Goal: Answer question/provide support: Share knowledge or assist other users

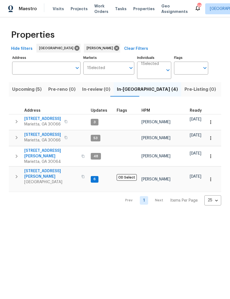
scroll to position [4, 0]
click at [45, 116] on span "[STREET_ADDRESS]" at bounding box center [42, 119] width 37 height 6
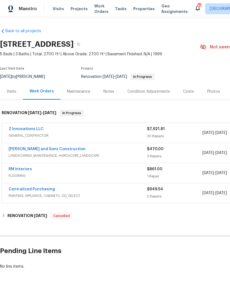
click at [29, 129] on link "Z Innovations LLC" at bounding box center [26, 129] width 35 height 4
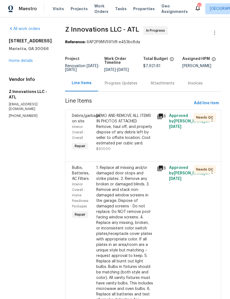
click at [125, 86] on div "Progress Updates" at bounding box center [121, 84] width 32 height 6
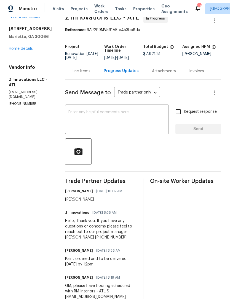
scroll to position [16, 0]
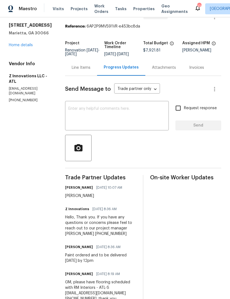
click at [29, 43] on link "Home details" at bounding box center [21, 45] width 24 height 4
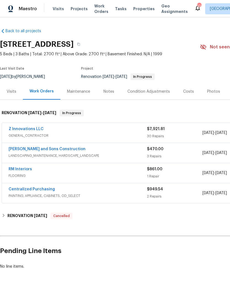
click at [23, 170] on link "RM Interiors" at bounding box center [20, 169] width 23 height 4
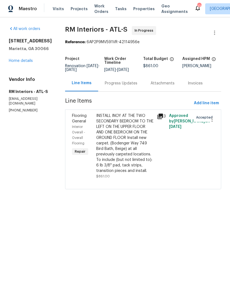
click at [122, 83] on div "Progress Updates" at bounding box center [121, 84] width 32 height 6
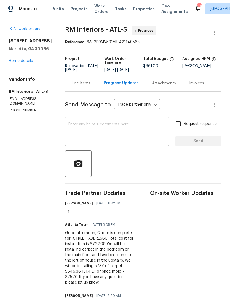
click at [28, 63] on link "Home details" at bounding box center [21, 61] width 24 height 4
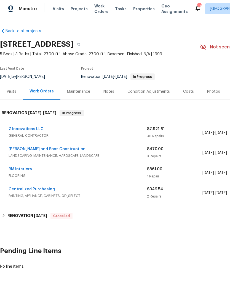
click at [23, 168] on link "RM Interiors" at bounding box center [20, 169] width 23 height 4
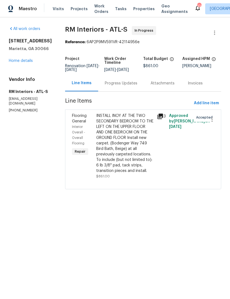
click at [116, 85] on div "Progress Updates" at bounding box center [121, 84] width 32 height 6
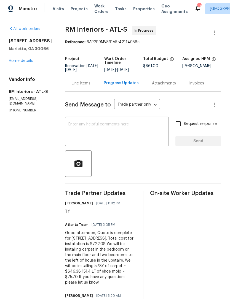
click at [121, 132] on textarea at bounding box center [116, 131] width 97 height 19
click at [43, 183] on section "All work orders 180 Parkstone Way Marietta, GA 30066 Home details Vendor Info R…" at bounding box center [30, 224] width 43 height 396
click at [108, 125] on textarea at bounding box center [116, 131] width 97 height 19
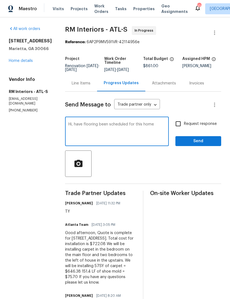
click at [69, 123] on textarea "Hi, have flooring been scheduled for this home" at bounding box center [116, 131] width 97 height 19
click at [80, 124] on textarea "Hi, have flooring been scheduled for this home" at bounding box center [116, 131] width 97 height 19
click at [92, 127] on textarea "Hi, have a date been scheduled for installation flooring been scheduled for thi…" at bounding box center [116, 131] width 97 height 19
click at [77, 132] on textarea "Hi, have a date been scheduled for installation for this home" at bounding box center [116, 131] width 97 height 19
type textarea "Hi, have a date been scheduled for installation?"
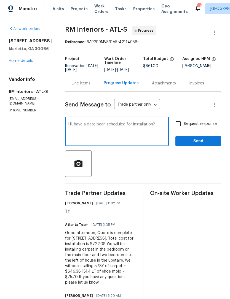
click at [178, 125] on input "Request response" at bounding box center [178, 124] width 12 height 12
checkbox input "true"
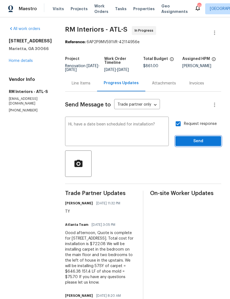
click at [197, 140] on span "Send" at bounding box center [197, 141] width 37 height 7
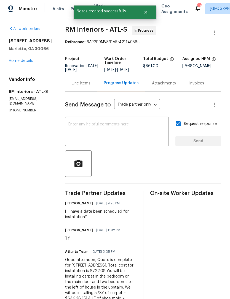
click at [23, 63] on link "Home details" at bounding box center [21, 61] width 24 height 4
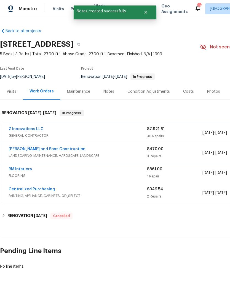
click at [50, 151] on link "Reyes and Sons Construction" at bounding box center [47, 149] width 77 height 4
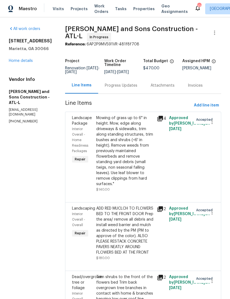
click at [115, 83] on div "Progress Updates" at bounding box center [121, 86] width 32 height 6
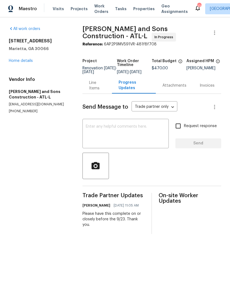
click at [28, 61] on link "Home details" at bounding box center [21, 61] width 24 height 4
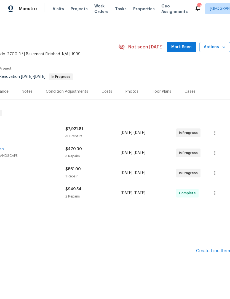
scroll to position [0, 81]
click at [179, 44] on span "Mark Seen" at bounding box center [181, 47] width 20 height 7
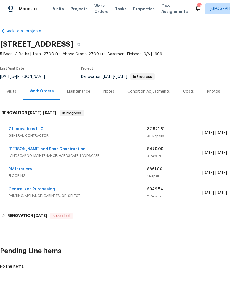
scroll to position [0, 0]
click at [14, 91] on div "Visits" at bounding box center [12, 92] width 10 height 6
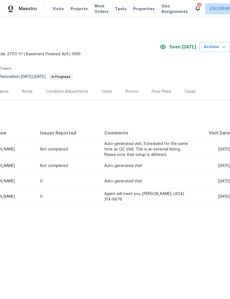
scroll to position [0, 81]
click at [127, 95] on div "Photos" at bounding box center [132, 91] width 26 height 16
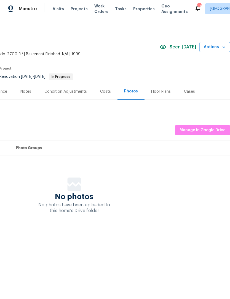
click at [107, 92] on div "Costs" at bounding box center [105, 92] width 11 height 6
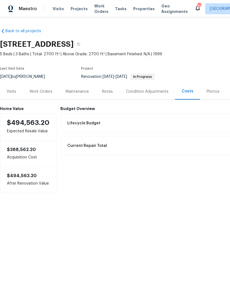
click at [44, 87] on div "Work Orders" at bounding box center [41, 91] width 36 height 16
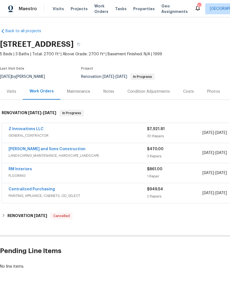
click at [58, 131] on div "Z Innovations LLC" at bounding box center [78, 129] width 138 height 7
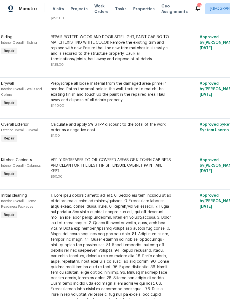
scroll to position [1183, 6]
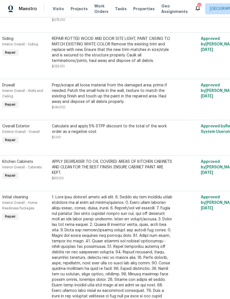
click at [9, 41] on span "Siding" at bounding box center [7, 39] width 11 height 4
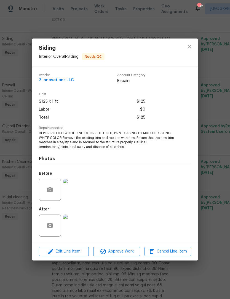
click at [79, 189] on img at bounding box center [74, 190] width 22 height 22
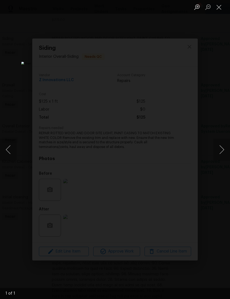
click at [219, 148] on button "Next image" at bounding box center [221, 150] width 17 height 22
click at [217, 149] on button "Next image" at bounding box center [221, 150] width 17 height 22
click at [219, 153] on button "Next image" at bounding box center [221, 150] width 17 height 22
click at [222, 8] on button "Close lightbox" at bounding box center [218, 7] width 11 height 10
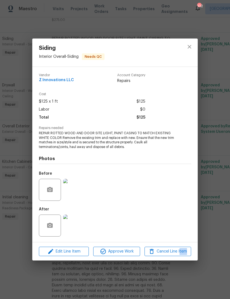
click at [77, 224] on img at bounding box center [74, 226] width 22 height 22
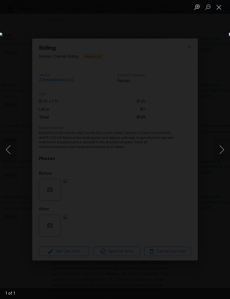
click at [218, 8] on button "Close lightbox" at bounding box center [218, 7] width 11 height 10
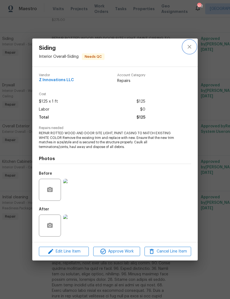
click at [189, 47] on icon "close" at bounding box center [189, 46] width 7 height 7
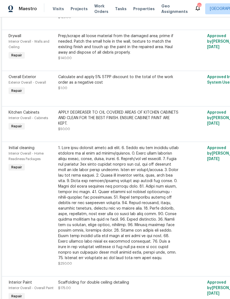
scroll to position [1232, 0]
click at [20, 116] on div "Kitchen Cabinets" at bounding box center [32, 113] width 46 height 6
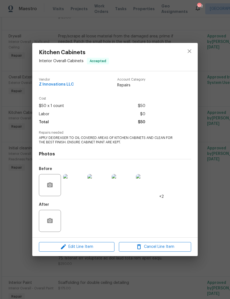
click at [75, 186] on img at bounding box center [74, 185] width 22 height 22
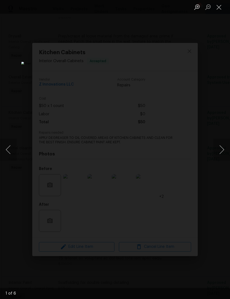
click at [218, 149] on button "Next image" at bounding box center [221, 150] width 17 height 22
click at [215, 149] on button "Next image" at bounding box center [221, 150] width 17 height 22
click at [219, 8] on button "Close lightbox" at bounding box center [218, 7] width 11 height 10
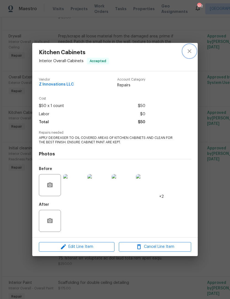
click at [189, 50] on icon "close" at bounding box center [189, 51] width 7 height 7
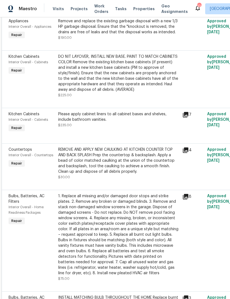
scroll to position [143, 0]
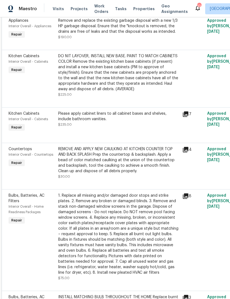
click at [16, 115] on span "Kitchen Cabinets" at bounding box center [24, 114] width 31 height 4
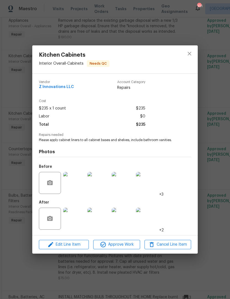
click at [76, 183] on img at bounding box center [74, 183] width 22 height 22
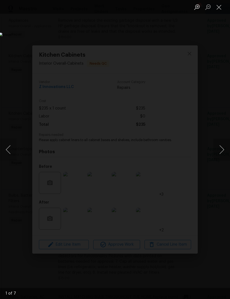
click at [217, 151] on button "Next image" at bounding box center [221, 150] width 17 height 22
click at [218, 151] on button "Next image" at bounding box center [221, 150] width 17 height 22
click at [217, 152] on button "Next image" at bounding box center [221, 150] width 17 height 22
click at [218, 9] on button "Close lightbox" at bounding box center [218, 7] width 11 height 10
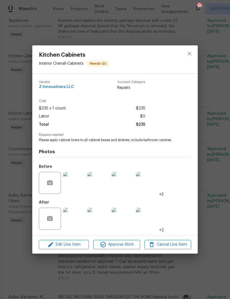
click at [76, 223] on img at bounding box center [74, 219] width 22 height 22
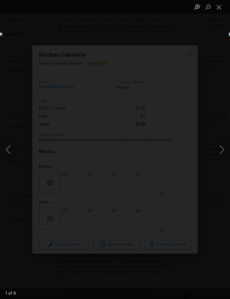
click at [218, 148] on button "Next image" at bounding box center [221, 150] width 17 height 22
click at [218, 146] on button "Next image" at bounding box center [221, 150] width 17 height 22
click at [220, 149] on button "Next image" at bounding box center [221, 150] width 17 height 22
click at [217, 148] on button "Next image" at bounding box center [221, 150] width 17 height 22
click at [217, 150] on button "Next image" at bounding box center [221, 150] width 17 height 22
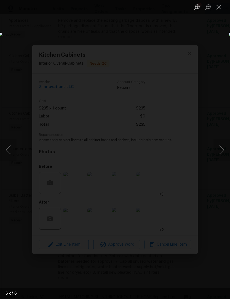
click at [218, 149] on button "Next image" at bounding box center [221, 150] width 17 height 22
click at [217, 150] on button "Next image" at bounding box center [221, 150] width 17 height 22
click at [217, 149] on button "Next image" at bounding box center [221, 150] width 17 height 22
click at [218, 151] on button "Next image" at bounding box center [221, 150] width 17 height 22
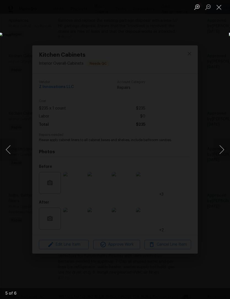
click at [217, 150] on button "Next image" at bounding box center [221, 150] width 17 height 22
click at [217, 149] on button "Next image" at bounding box center [221, 150] width 17 height 22
click at [216, 149] on button "Next image" at bounding box center [221, 150] width 17 height 22
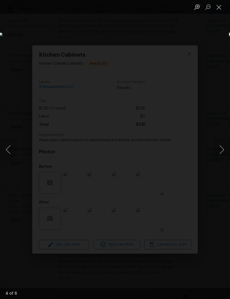
click at [214, 11] on button "Close lightbox" at bounding box center [218, 7] width 11 height 10
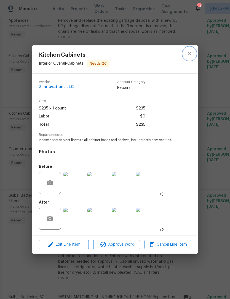
click at [192, 52] on icon "close" at bounding box center [189, 53] width 7 height 7
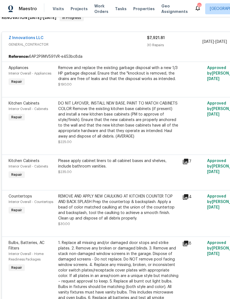
scroll to position [95, 0]
click at [20, 105] on span "Kitchen Cabinets" at bounding box center [24, 104] width 31 height 4
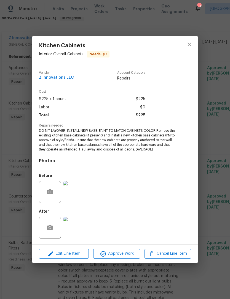
click at [78, 185] on img at bounding box center [74, 192] width 22 height 22
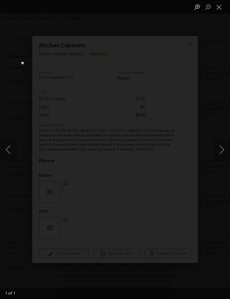
click at [215, 151] on button "Next image" at bounding box center [221, 150] width 17 height 22
click at [217, 150] on button "Next image" at bounding box center [221, 150] width 17 height 22
click at [220, 9] on button "Close lightbox" at bounding box center [218, 7] width 11 height 10
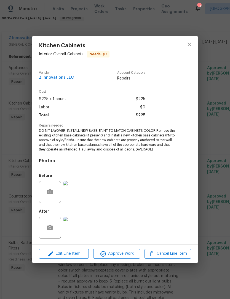
click at [72, 227] on img at bounding box center [74, 228] width 22 height 22
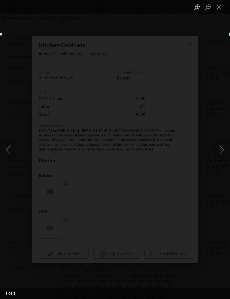
click at [218, 6] on button "Close lightbox" at bounding box center [218, 7] width 11 height 10
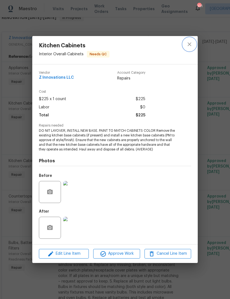
click at [190, 47] on icon "close" at bounding box center [189, 44] width 7 height 7
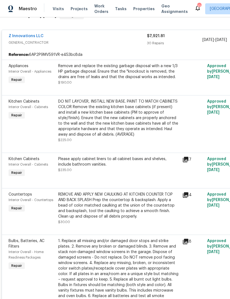
scroll to position [98, 0]
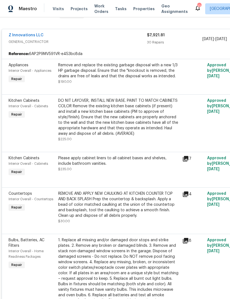
click at [16, 68] on div "Appliances" at bounding box center [32, 65] width 46 height 6
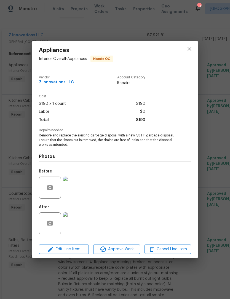
click at [74, 222] on img at bounding box center [74, 223] width 22 height 22
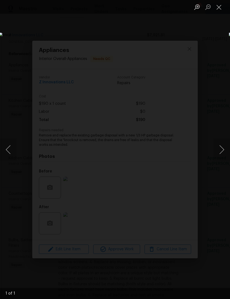
click at [220, 12] on button "Close lightbox" at bounding box center [218, 7] width 11 height 10
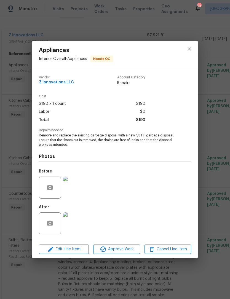
click at [73, 189] on img at bounding box center [74, 188] width 22 height 22
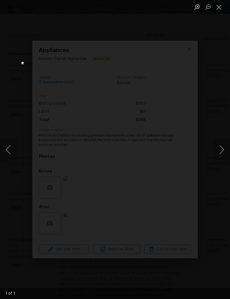
click at [218, 9] on button "Close lightbox" at bounding box center [218, 7] width 11 height 10
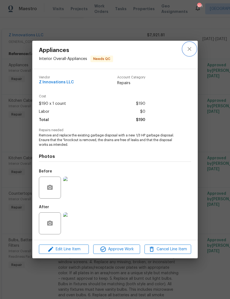
click at [190, 50] on icon "close" at bounding box center [189, 49] width 4 height 4
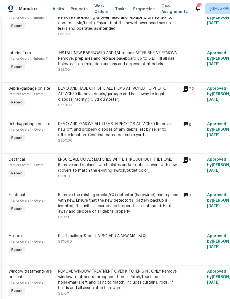
scroll to position [633, 0]
click at [21, 91] on div "Debris/garbage on site" at bounding box center [32, 89] width 46 height 6
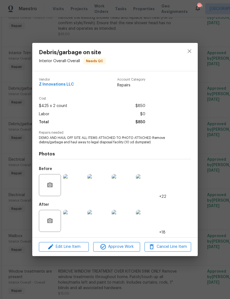
click at [77, 223] on img at bounding box center [74, 221] width 22 height 22
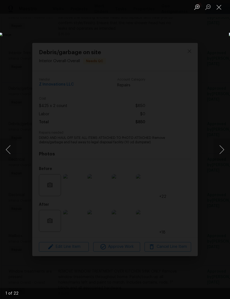
click at [218, 153] on button "Next image" at bounding box center [221, 150] width 17 height 22
click at [217, 154] on button "Next image" at bounding box center [221, 150] width 17 height 22
click at [216, 152] on button "Next image" at bounding box center [221, 150] width 17 height 22
click at [215, 154] on button "Next image" at bounding box center [221, 150] width 17 height 22
click at [217, 153] on button "Next image" at bounding box center [221, 150] width 17 height 22
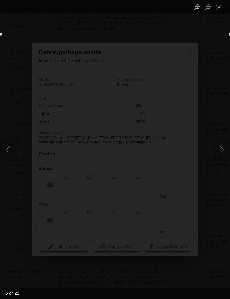
click at [215, 152] on button "Next image" at bounding box center [221, 150] width 17 height 22
click at [217, 154] on button "Next image" at bounding box center [221, 150] width 17 height 22
click at [216, 155] on button "Next image" at bounding box center [221, 150] width 17 height 22
click at [217, 153] on button "Next image" at bounding box center [221, 150] width 17 height 22
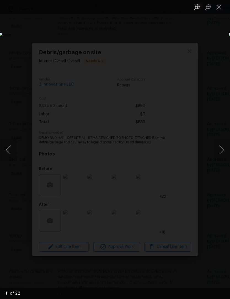
click at [218, 153] on button "Next image" at bounding box center [221, 150] width 17 height 22
click at [217, 154] on button "Next image" at bounding box center [221, 150] width 17 height 22
click at [218, 152] on button "Next image" at bounding box center [221, 150] width 17 height 22
click at [217, 154] on button "Next image" at bounding box center [221, 150] width 17 height 22
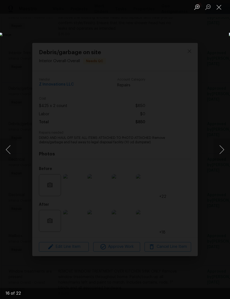
click at [217, 153] on button "Next image" at bounding box center [221, 150] width 17 height 22
click at [215, 152] on button "Next image" at bounding box center [221, 150] width 17 height 22
click at [216, 152] on button "Next image" at bounding box center [221, 150] width 17 height 22
click at [215, 155] on button "Next image" at bounding box center [221, 150] width 17 height 22
click at [217, 151] on button "Next image" at bounding box center [221, 150] width 17 height 22
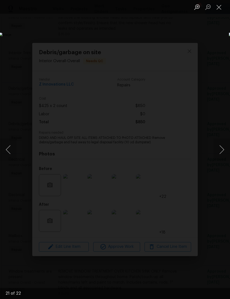
click at [216, 153] on button "Next image" at bounding box center [221, 150] width 17 height 22
click at [216, 154] on button "Next image" at bounding box center [221, 150] width 17 height 22
click at [217, 153] on button "Next image" at bounding box center [221, 150] width 17 height 22
click at [217, 154] on button "Next image" at bounding box center [221, 150] width 17 height 22
click at [218, 153] on button "Next image" at bounding box center [221, 150] width 17 height 22
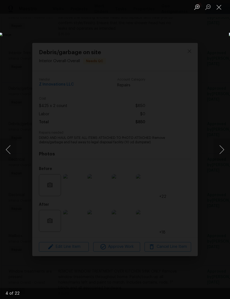
click at [218, 152] on button "Next image" at bounding box center [221, 150] width 17 height 22
click at [217, 152] on button "Next image" at bounding box center [221, 150] width 17 height 22
click at [217, 151] on button "Next image" at bounding box center [221, 150] width 17 height 22
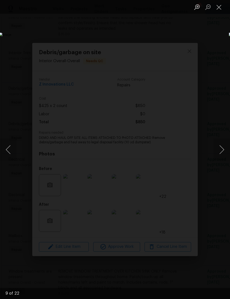
click at [221, 7] on button "Close lightbox" at bounding box center [218, 7] width 11 height 10
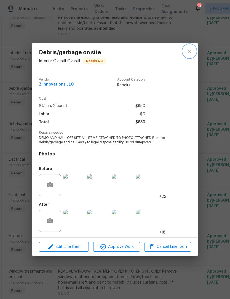
click at [190, 51] on icon "close" at bounding box center [189, 51] width 7 height 7
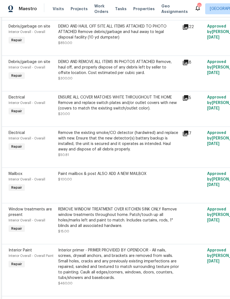
scroll to position [695, 0]
click at [19, 135] on span "Electrical" at bounding box center [17, 133] width 16 height 4
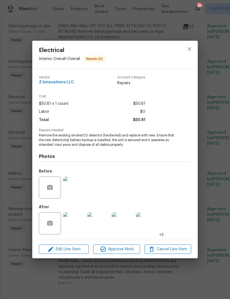
click at [78, 226] on img at bounding box center [74, 223] width 22 height 22
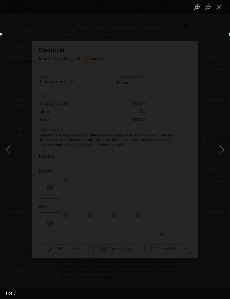
click at [217, 152] on button "Next image" at bounding box center [221, 150] width 17 height 22
click at [218, 150] on button "Next image" at bounding box center [221, 150] width 17 height 22
click at [219, 149] on button "Next image" at bounding box center [221, 150] width 17 height 22
click at [218, 148] on button "Next image" at bounding box center [221, 150] width 17 height 22
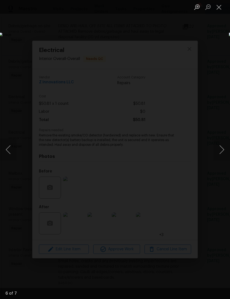
click at [217, 7] on button "Close lightbox" at bounding box center [218, 7] width 11 height 10
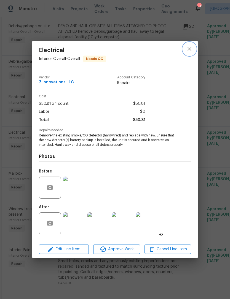
click at [187, 50] on icon "close" at bounding box center [189, 49] width 7 height 7
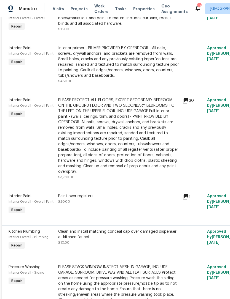
scroll to position [898, 0]
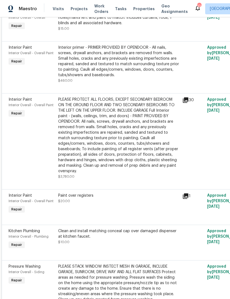
click at [23, 102] on span "Interior Paint" at bounding box center [20, 100] width 23 height 4
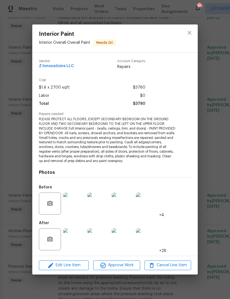
click at [75, 241] on img at bounding box center [74, 239] width 22 height 22
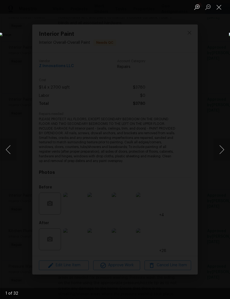
click at [218, 150] on button "Next image" at bounding box center [221, 150] width 17 height 22
click at [218, 149] on button "Next image" at bounding box center [221, 150] width 17 height 22
click at [217, 149] on button "Next image" at bounding box center [221, 150] width 17 height 22
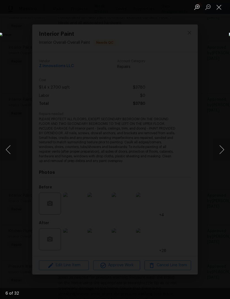
click at [12, 153] on button "Previous image" at bounding box center [8, 150] width 17 height 22
click at [218, 150] on button "Next image" at bounding box center [221, 150] width 17 height 22
click at [217, 151] on button "Next image" at bounding box center [221, 150] width 17 height 22
click at [217, 152] on button "Next image" at bounding box center [221, 150] width 17 height 22
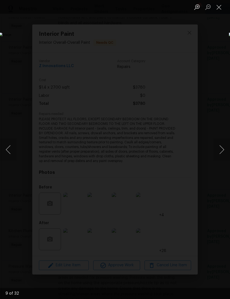
click at [217, 152] on button "Next image" at bounding box center [221, 150] width 17 height 22
click at [217, 153] on button "Next image" at bounding box center [221, 150] width 17 height 22
click at [217, 154] on button "Next image" at bounding box center [221, 150] width 17 height 22
click at [218, 154] on button "Next image" at bounding box center [221, 150] width 17 height 22
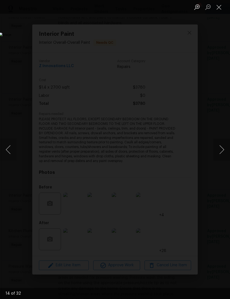
click at [217, 154] on button "Next image" at bounding box center [221, 150] width 17 height 22
click at [218, 154] on button "Next image" at bounding box center [221, 150] width 17 height 22
click at [218, 153] on button "Next image" at bounding box center [221, 150] width 17 height 22
click at [217, 154] on button "Next image" at bounding box center [221, 150] width 17 height 22
click at [218, 152] on button "Next image" at bounding box center [221, 150] width 17 height 22
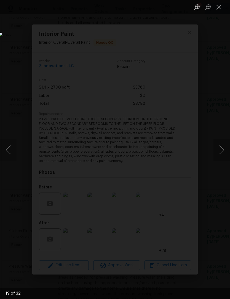
click at [218, 153] on button "Next image" at bounding box center [221, 150] width 17 height 22
click at [218, 151] on button "Next image" at bounding box center [221, 150] width 17 height 22
click at [217, 153] on button "Next image" at bounding box center [221, 150] width 17 height 22
click at [218, 153] on button "Next image" at bounding box center [221, 150] width 17 height 22
click at [218, 154] on button "Next image" at bounding box center [221, 150] width 17 height 22
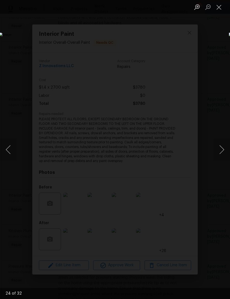
click at [217, 9] on button "Close lightbox" at bounding box center [218, 7] width 11 height 10
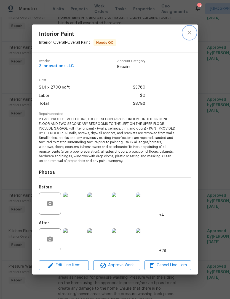
click at [191, 34] on icon "close" at bounding box center [189, 32] width 7 height 7
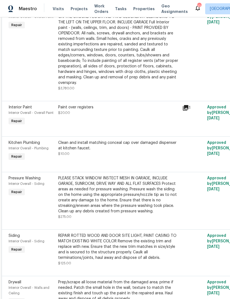
scroll to position [987, 0]
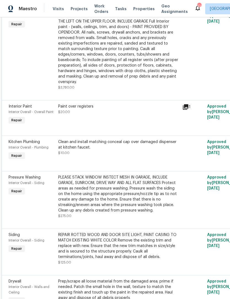
click at [18, 109] on div "Interior Paint" at bounding box center [32, 107] width 46 height 6
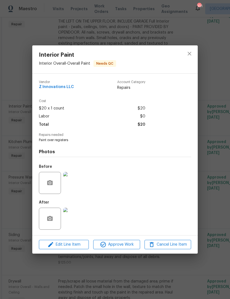
click at [78, 181] on img at bounding box center [74, 183] width 22 height 22
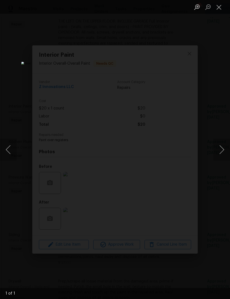
click at [217, 148] on button "Next image" at bounding box center [221, 150] width 17 height 22
click at [217, 149] on button "Next image" at bounding box center [221, 150] width 17 height 22
click at [217, 9] on button "Close lightbox" at bounding box center [218, 7] width 11 height 10
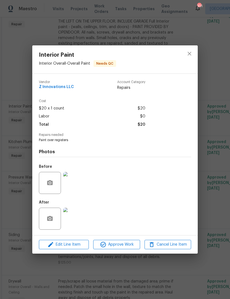
click at [78, 217] on img at bounding box center [74, 219] width 22 height 22
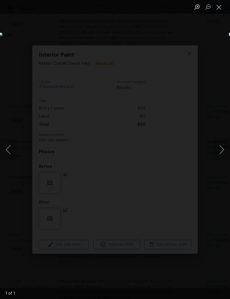
click at [218, 8] on button "Close lightbox" at bounding box center [218, 7] width 11 height 10
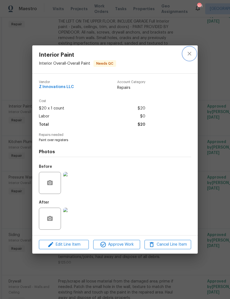
click at [189, 54] on icon "close" at bounding box center [189, 53] width 7 height 7
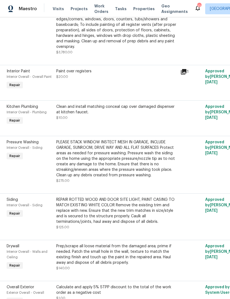
scroll to position [1023, 2]
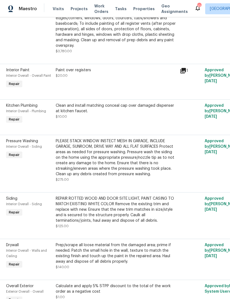
click at [18, 148] on span "Interior Overall - Siding" at bounding box center [24, 146] width 36 height 3
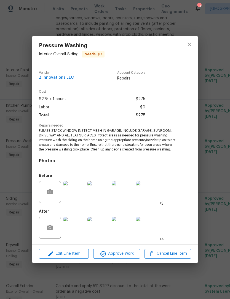
click at [76, 231] on img at bounding box center [74, 228] width 22 height 22
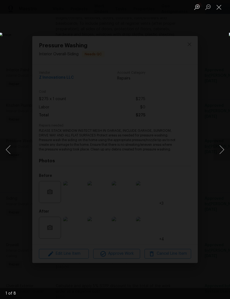
click at [217, 151] on button "Next image" at bounding box center [221, 150] width 17 height 22
click at [217, 152] on button "Next image" at bounding box center [221, 150] width 17 height 22
click at [216, 150] on button "Next image" at bounding box center [221, 150] width 17 height 22
click at [218, 150] on button "Next image" at bounding box center [221, 150] width 17 height 22
click at [218, 152] on button "Next image" at bounding box center [221, 150] width 17 height 22
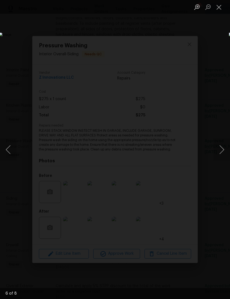
click at [217, 152] on button "Next image" at bounding box center [221, 150] width 17 height 22
click at [218, 154] on button "Next image" at bounding box center [221, 150] width 17 height 22
click at [217, 149] on button "Next image" at bounding box center [221, 150] width 17 height 22
click at [219, 152] on button "Next image" at bounding box center [221, 150] width 17 height 22
click at [219, 151] on button "Next image" at bounding box center [221, 150] width 17 height 22
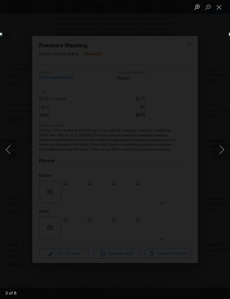
click at [219, 152] on button "Next image" at bounding box center [221, 150] width 17 height 22
click at [221, 8] on button "Close lightbox" at bounding box center [218, 7] width 11 height 10
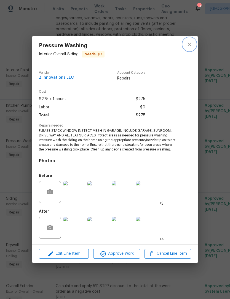
click at [189, 43] on icon "close" at bounding box center [189, 45] width 4 height 4
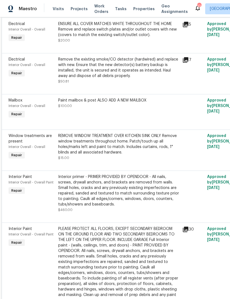
scroll to position [768, 0]
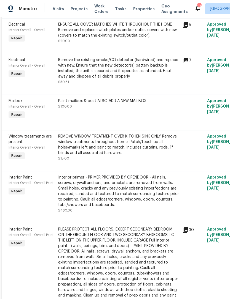
click at [19, 103] on span "Mailbox" at bounding box center [16, 101] width 14 height 4
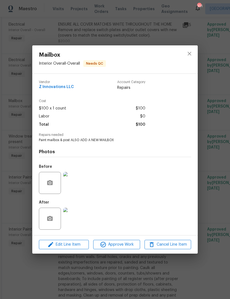
click at [79, 214] on img at bounding box center [74, 219] width 22 height 22
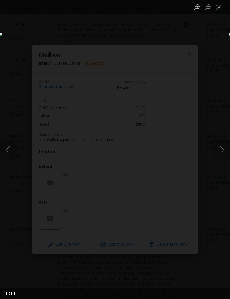
click at [178, 61] on img "Lightbox" at bounding box center [88, 150] width 179 height 234
click at [220, 9] on button "Close lightbox" at bounding box center [218, 7] width 11 height 10
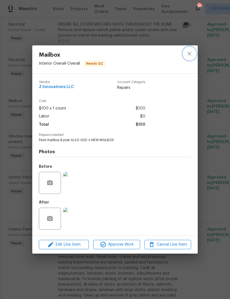
click at [189, 53] on icon "close" at bounding box center [189, 53] width 7 height 7
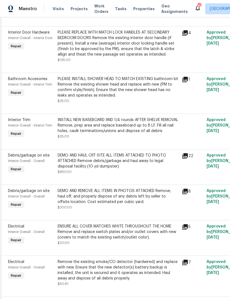
scroll to position [566, 1]
click at [20, 122] on span "Interior Trim" at bounding box center [19, 120] width 22 height 4
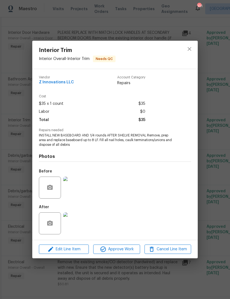
click at [77, 183] on img at bounding box center [74, 188] width 22 height 22
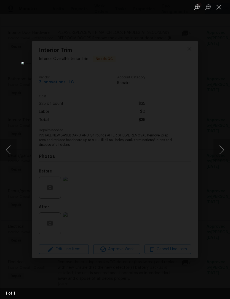
click at [217, 150] on button "Next image" at bounding box center [221, 150] width 17 height 22
click at [218, 150] on button "Next image" at bounding box center [221, 150] width 17 height 22
click at [220, 9] on button "Close lightbox" at bounding box center [218, 7] width 11 height 10
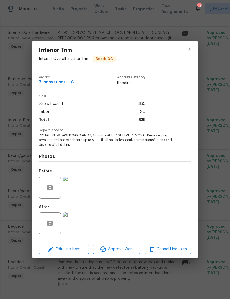
click at [74, 225] on img at bounding box center [74, 223] width 22 height 22
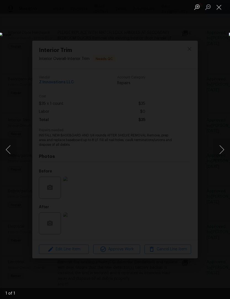
click at [220, 9] on button "Close lightbox" at bounding box center [218, 7] width 11 height 10
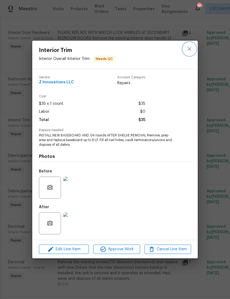
click at [190, 50] on icon "close" at bounding box center [189, 49] width 7 height 7
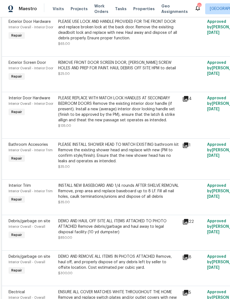
scroll to position [500, 0]
click at [29, 100] on span "Interior Door Hardware" at bounding box center [30, 99] width 42 height 4
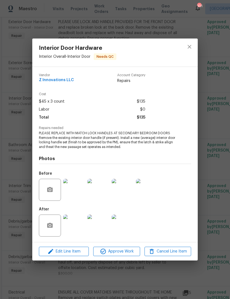
click at [72, 185] on img at bounding box center [74, 190] width 22 height 22
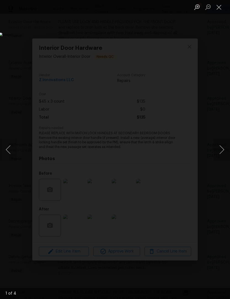
click at [215, 154] on button "Next image" at bounding box center [221, 150] width 17 height 22
click at [217, 151] on button "Next image" at bounding box center [221, 150] width 17 height 22
click at [215, 150] on button "Next image" at bounding box center [221, 150] width 17 height 22
click at [216, 149] on button "Next image" at bounding box center [221, 150] width 17 height 22
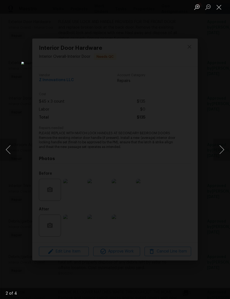
click at [214, 150] on button "Next image" at bounding box center [221, 150] width 17 height 22
click at [216, 9] on button "Close lightbox" at bounding box center [218, 7] width 11 height 10
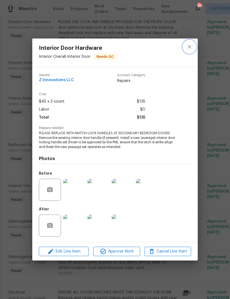
click at [189, 47] on icon "close" at bounding box center [189, 47] width 4 height 4
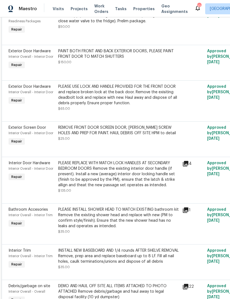
scroll to position [435, 0]
click at [19, 88] on span "Exterior Door Hardware" at bounding box center [30, 87] width 42 height 4
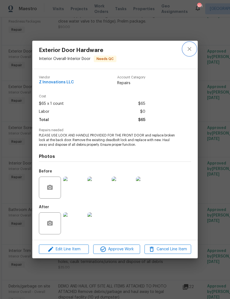
click at [187, 47] on icon "close" at bounding box center [189, 49] width 7 height 7
